Goal: Navigation & Orientation: Find specific page/section

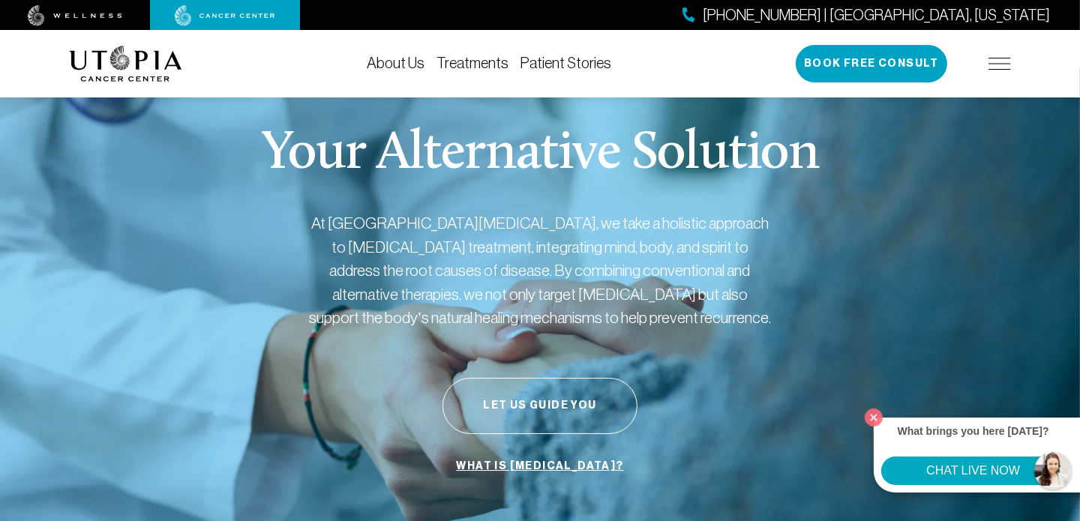
click at [473, 61] on link "Treatments" at bounding box center [472, 63] width 72 height 16
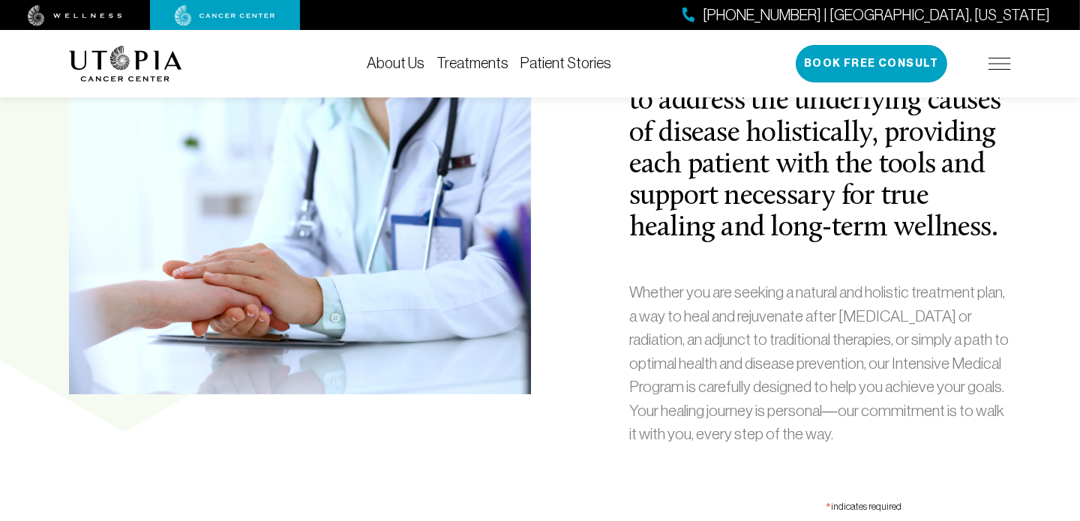
scroll to position [599, 0]
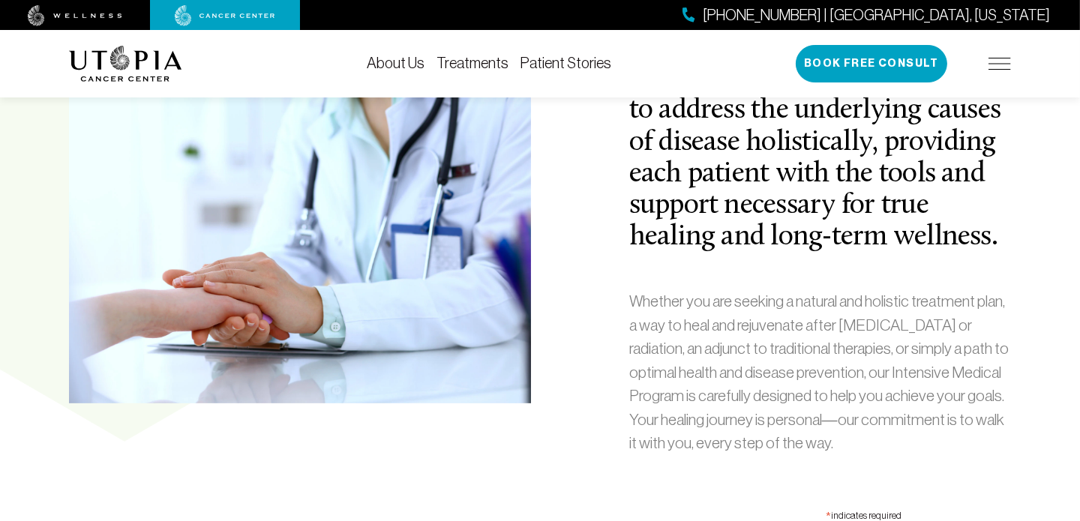
click at [1007, 64] on img at bounding box center [999, 64] width 22 height 12
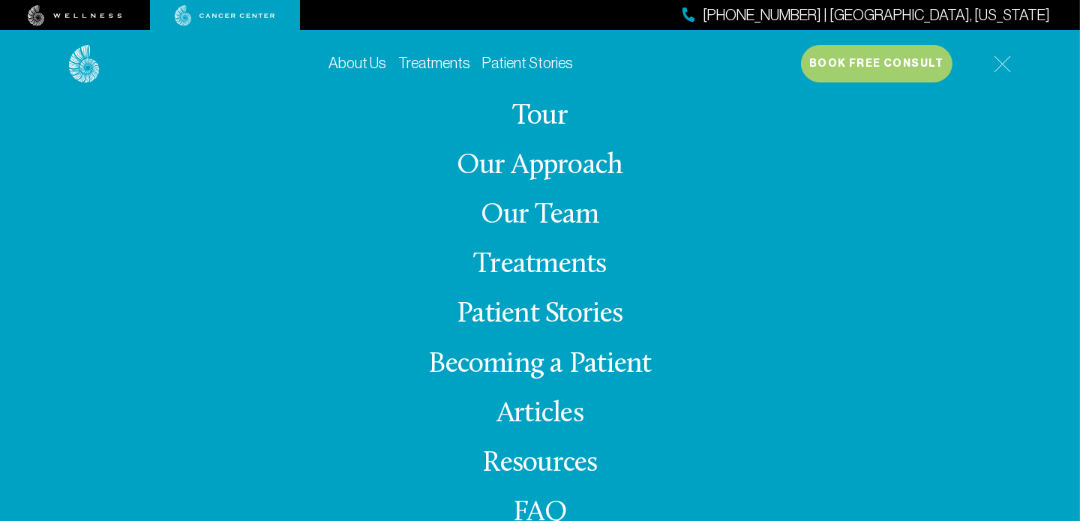
click at [560, 267] on link "Treatments" at bounding box center [539, 264] width 133 height 29
click at [547, 212] on link "Our Team" at bounding box center [540, 215] width 118 height 29
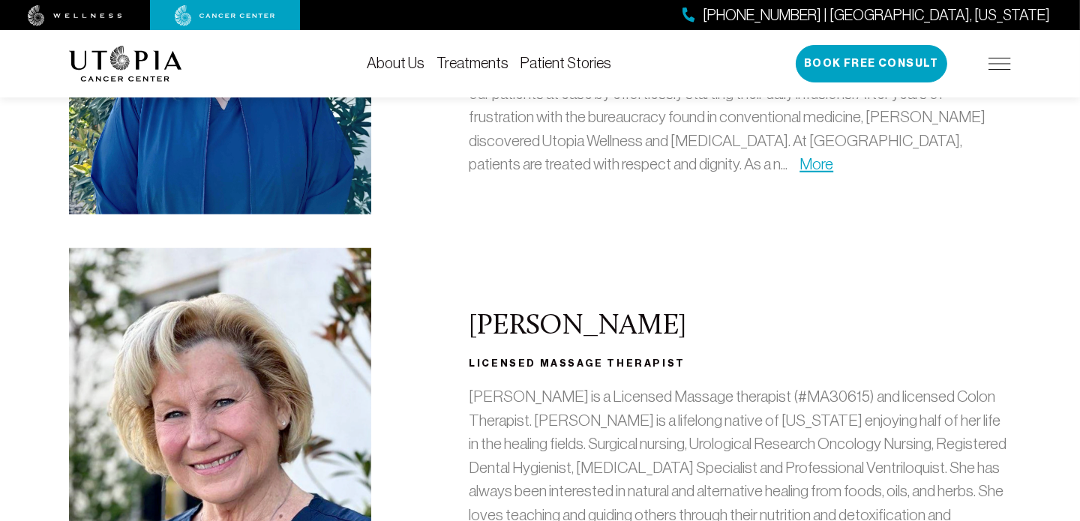
scroll to position [1274, 0]
